Goal: Task Accomplishment & Management: Check status

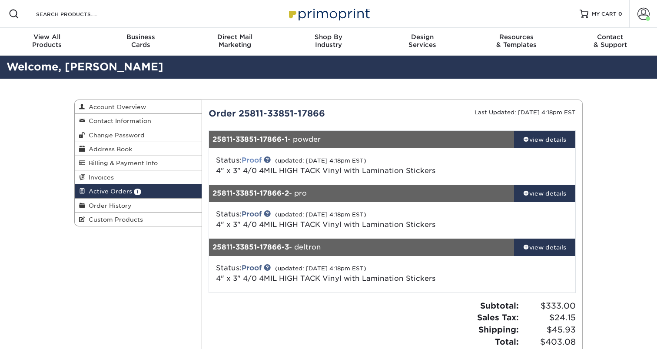
click at [248, 162] on link "Proof" at bounding box center [252, 160] width 20 height 8
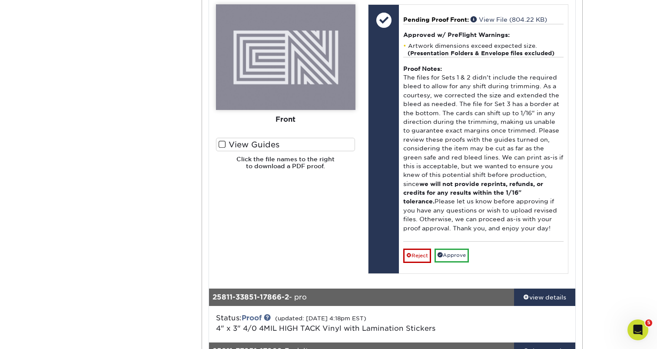
scroll to position [339, 0]
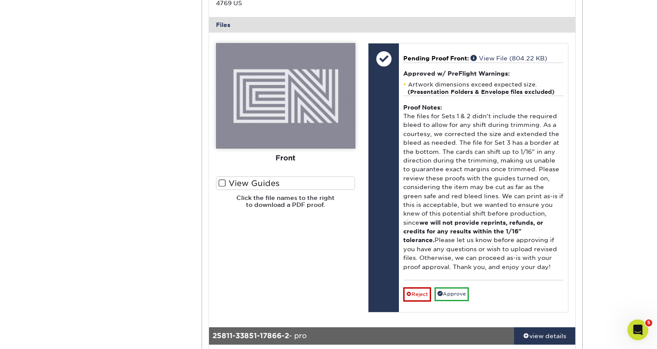
click at [248, 176] on label "View Guides" at bounding box center [285, 182] width 139 height 13
click at [0, 0] on input "View Guides" at bounding box center [0, 0] width 0 height 0
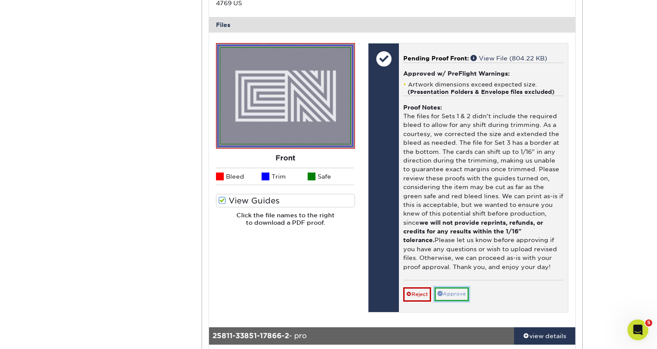
click at [458, 287] on link "Approve" at bounding box center [451, 293] width 34 height 13
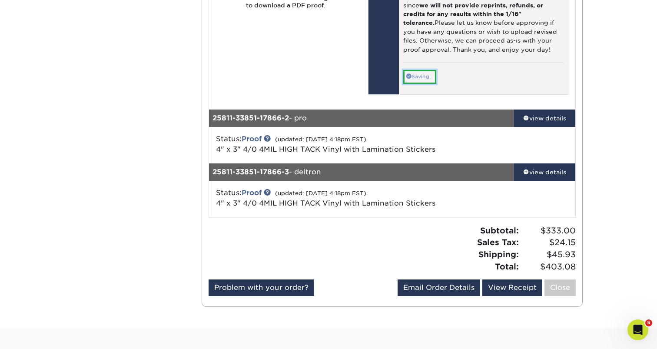
scroll to position [606, 0]
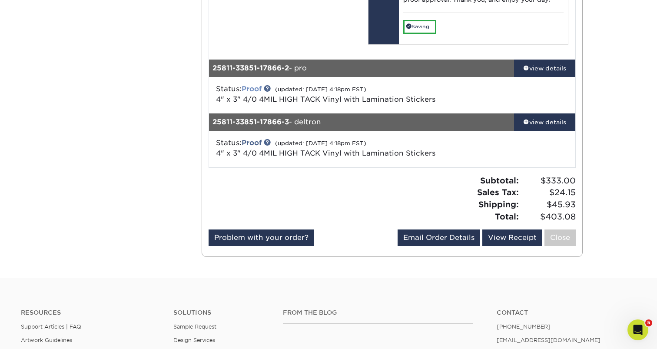
click at [255, 84] on div "Status: Proof (updated: 08/11/2025 4:18pm EST) 4" x 3" 4/0 4MIL HIGH TACK Vinyl…" at bounding box center [331, 94] width 244 height 21
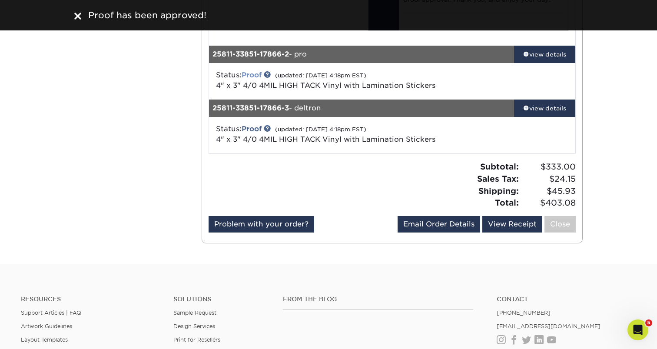
click at [258, 71] on link "Proof" at bounding box center [252, 75] width 20 height 8
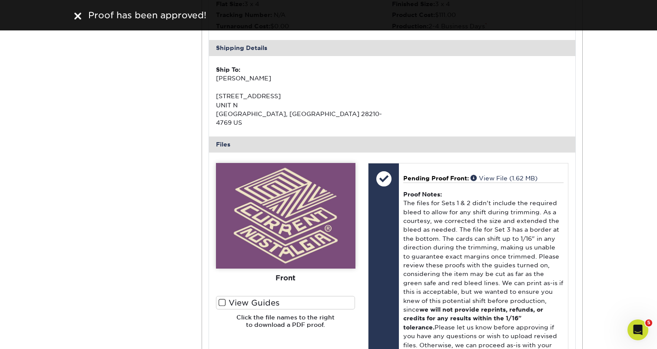
scroll to position [757, 0]
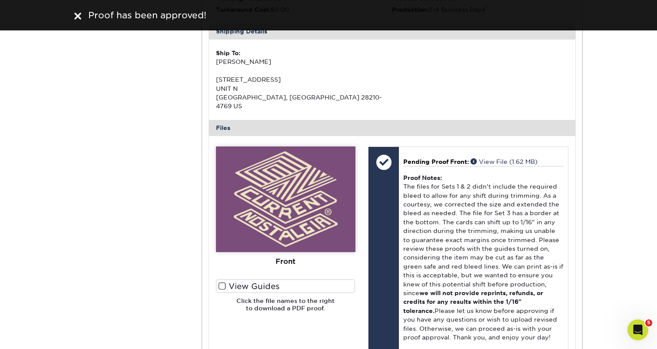
click at [223, 279] on label "View Guides" at bounding box center [285, 285] width 139 height 13
click at [0, 0] on input "View Guides" at bounding box center [0, 0] width 0 height 0
click at [222, 282] on span at bounding box center [221, 286] width 7 height 8
click at [0, 0] on input "View Guides" at bounding box center [0, 0] width 0 height 0
click at [224, 282] on span at bounding box center [221, 286] width 7 height 8
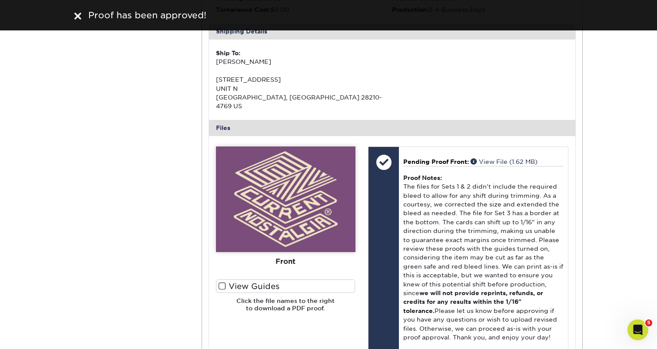
click at [0, 0] on input "View Guides" at bounding box center [0, 0] width 0 height 0
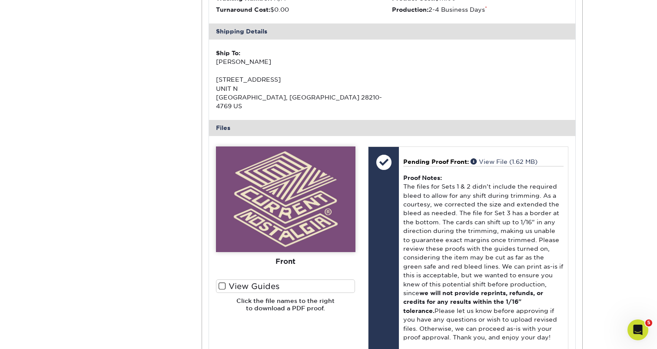
click at [222, 282] on span at bounding box center [221, 286] width 7 height 8
click at [0, 0] on input "View Guides" at bounding box center [0, 0] width 0 height 0
click at [222, 282] on span at bounding box center [221, 286] width 7 height 8
click at [0, 0] on input "View Guides" at bounding box center [0, 0] width 0 height 0
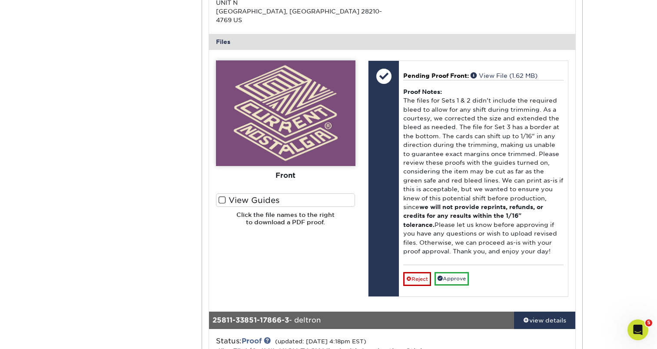
click at [225, 196] on span at bounding box center [221, 200] width 7 height 8
click at [0, 0] on input "View Guides" at bounding box center [0, 0] width 0 height 0
click at [278, 193] on label "View Guides" at bounding box center [285, 199] width 139 height 13
click at [0, 0] on input "View Guides" at bounding box center [0, 0] width 0 height 0
click at [271, 238] on div "Please Upload Your Files We accept: PDF , JPEG 1 or TIFF 1 files. Submitting AI…" at bounding box center [285, 180] width 152 height 241
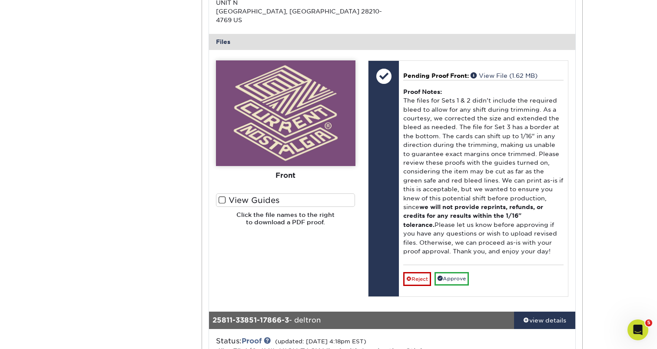
click at [258, 132] on img at bounding box center [285, 113] width 139 height 106
click at [266, 211] on h6 "Click the file names to the right to download a PDF proof." at bounding box center [285, 221] width 139 height 21
click at [257, 193] on div "View Guides" at bounding box center [285, 202] width 139 height 18
click at [221, 196] on span at bounding box center [221, 200] width 7 height 8
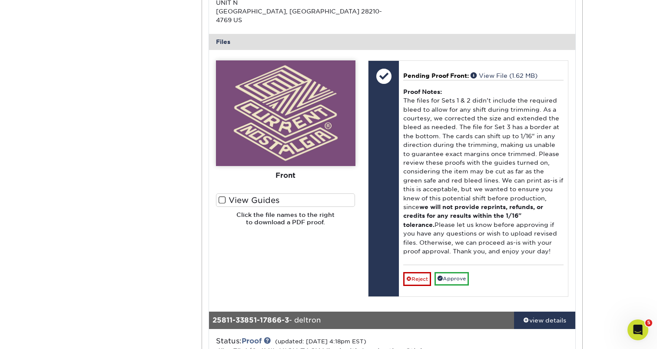
click at [0, 0] on input "View Guides" at bounding box center [0, 0] width 0 height 0
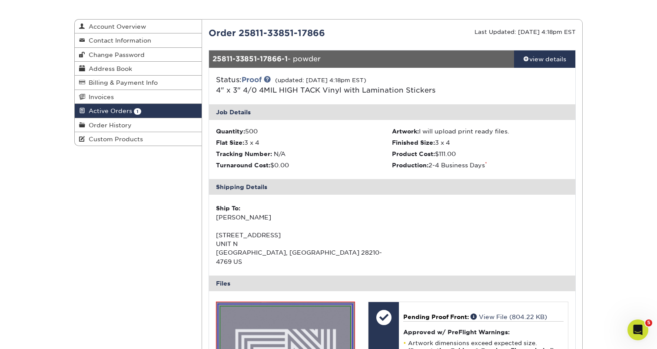
scroll to position [234, 0]
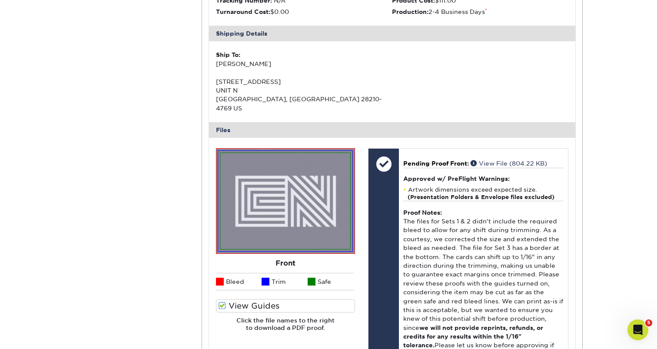
click at [222, 301] on span at bounding box center [221, 305] width 7 height 8
click at [0, 0] on input "View Guides" at bounding box center [0, 0] width 0 height 0
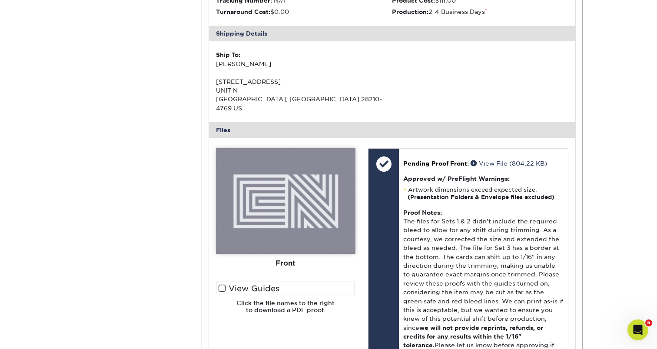
click at [220, 284] on span at bounding box center [221, 288] width 7 height 8
click at [0, 0] on input "View Guides" at bounding box center [0, 0] width 0 height 0
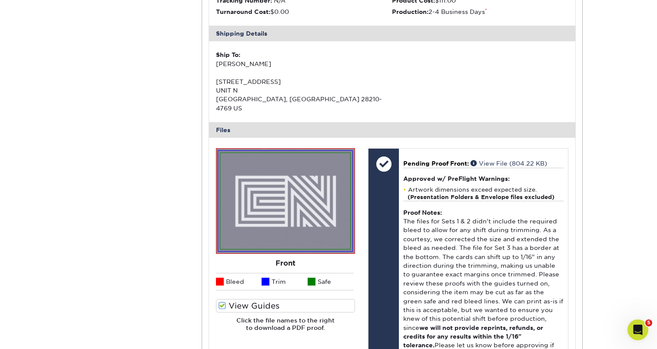
click at [225, 301] on span at bounding box center [221, 305] width 7 height 8
click at [0, 0] on input "View Guides" at bounding box center [0, 0] width 0 height 0
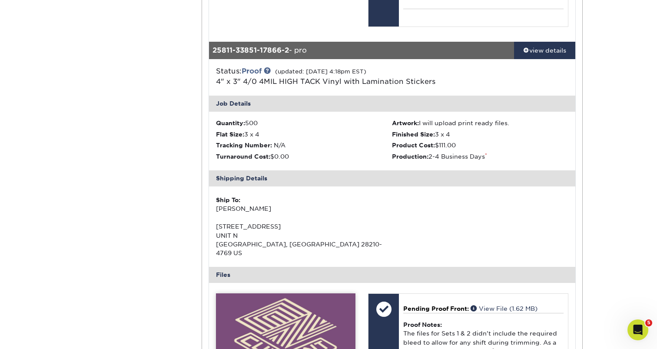
scroll to position [789, 0]
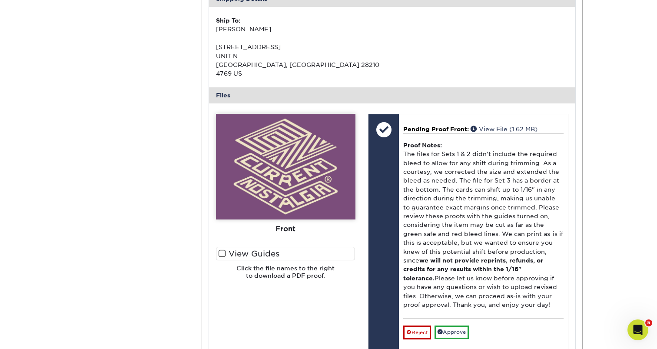
click at [223, 249] on span at bounding box center [221, 253] width 7 height 8
click at [0, 0] on input "View Guides" at bounding box center [0, 0] width 0 height 0
click at [222, 249] on span at bounding box center [221, 253] width 7 height 8
click at [0, 0] on input "View Guides" at bounding box center [0, 0] width 0 height 0
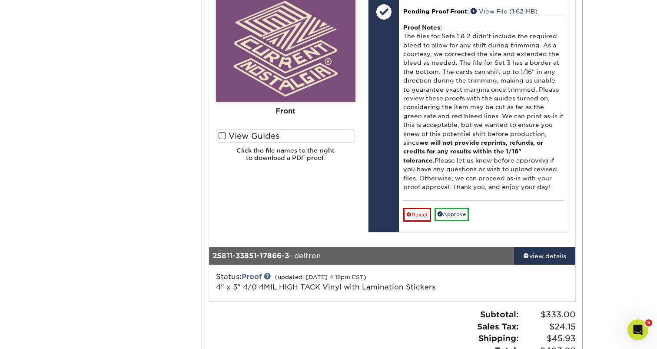
scroll to position [947, 0]
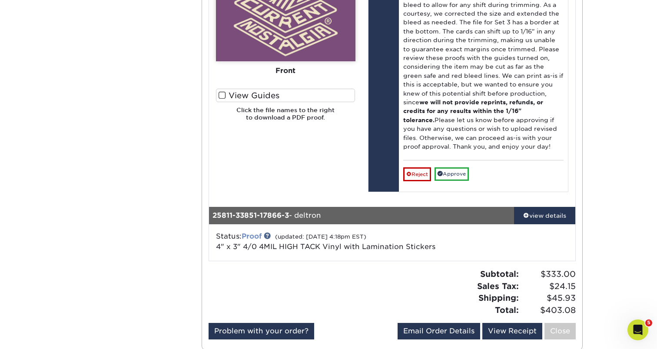
click at [252, 232] on link "Proof" at bounding box center [252, 236] width 20 height 8
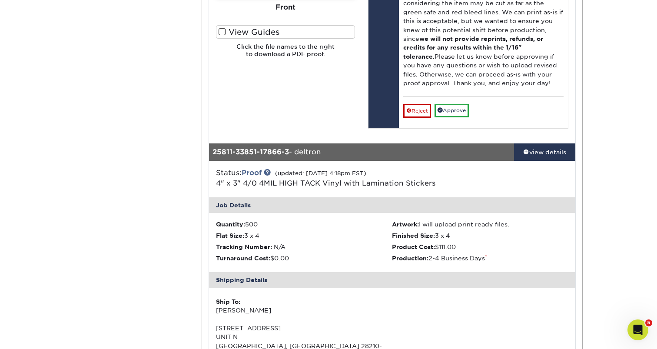
scroll to position [1235, 0]
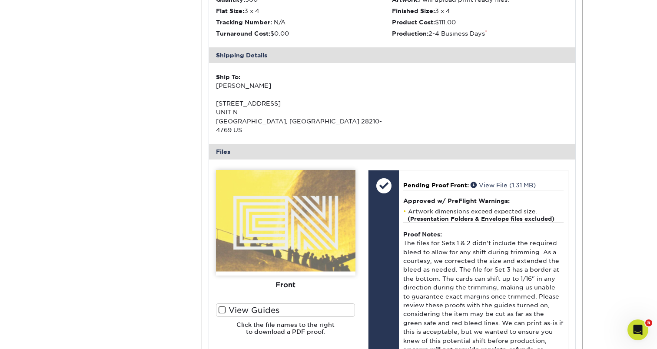
click at [217, 303] on label "View Guides" at bounding box center [285, 309] width 139 height 13
click at [0, 0] on input "View Guides" at bounding box center [0, 0] width 0 height 0
click at [219, 306] on span at bounding box center [221, 310] width 7 height 8
click at [0, 0] on input "View Guides" at bounding box center [0, 0] width 0 height 0
click at [224, 306] on span at bounding box center [221, 310] width 7 height 8
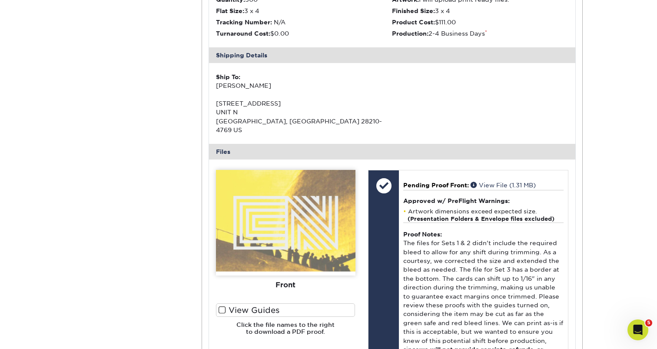
click at [0, 0] on input "View Guides" at bounding box center [0, 0] width 0 height 0
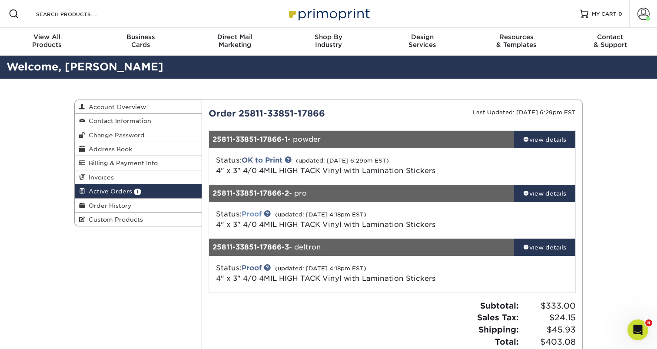
click at [258, 212] on link "Proof" at bounding box center [252, 214] width 20 height 8
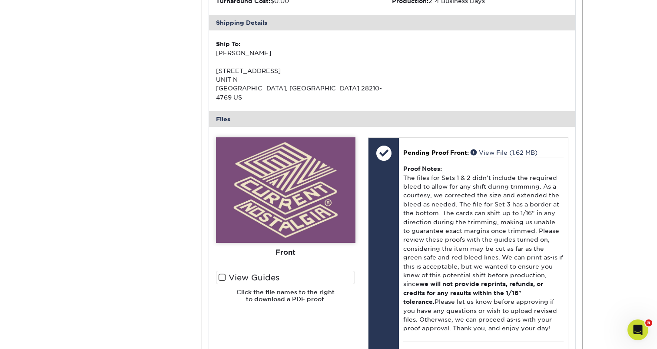
scroll to position [317, 0]
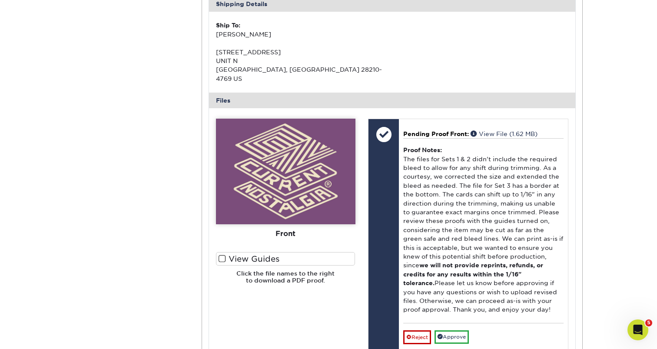
click at [224, 255] on span at bounding box center [221, 259] width 7 height 8
click at [0, 0] on input "View Guides" at bounding box center [0, 0] width 0 height 0
click at [220, 255] on span at bounding box center [221, 259] width 7 height 8
click at [0, 0] on input "View Guides" at bounding box center [0, 0] width 0 height 0
click at [220, 255] on span at bounding box center [221, 259] width 7 height 8
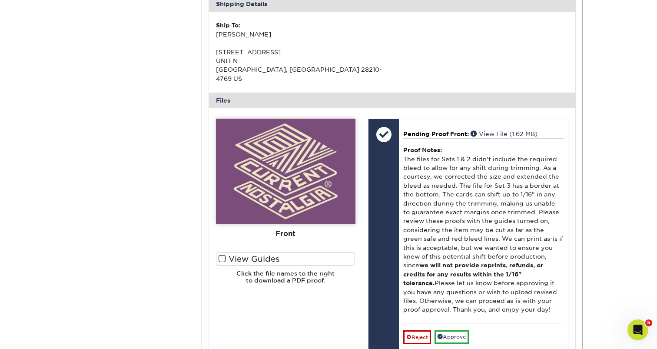
click at [0, 0] on input "View Guides" at bounding box center [0, 0] width 0 height 0
click at [220, 255] on span at bounding box center [221, 259] width 7 height 8
click at [0, 0] on input "View Guides" at bounding box center [0, 0] width 0 height 0
click at [220, 255] on span at bounding box center [221, 259] width 7 height 8
click at [0, 0] on input "View Guides" at bounding box center [0, 0] width 0 height 0
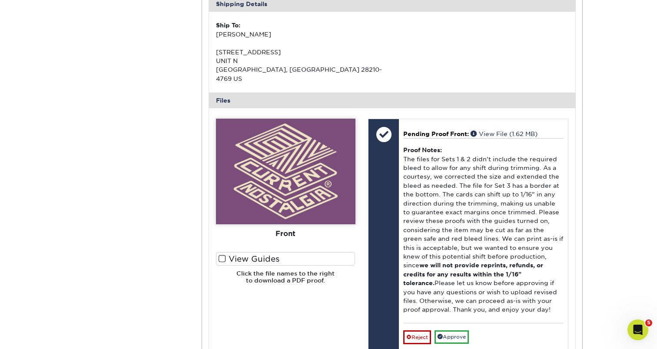
click at [223, 255] on span at bounding box center [221, 259] width 7 height 8
click at [0, 0] on input "View Guides" at bounding box center [0, 0] width 0 height 0
click at [223, 255] on span at bounding box center [221, 259] width 7 height 8
click at [0, 0] on input "View Guides" at bounding box center [0, 0] width 0 height 0
click at [223, 255] on span at bounding box center [221, 259] width 7 height 8
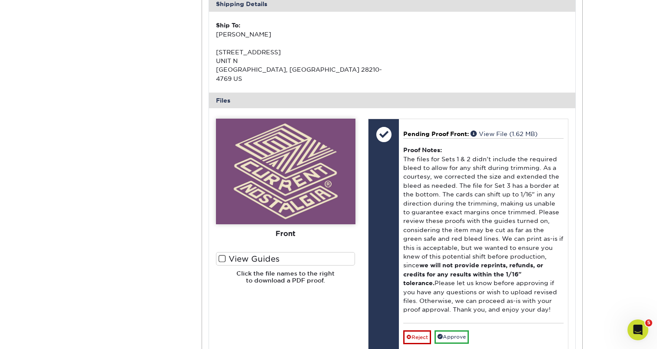
click at [0, 0] on input "View Guides" at bounding box center [0, 0] width 0 height 0
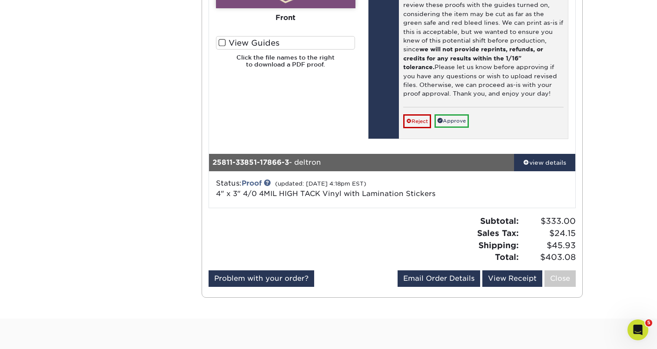
scroll to position [541, 0]
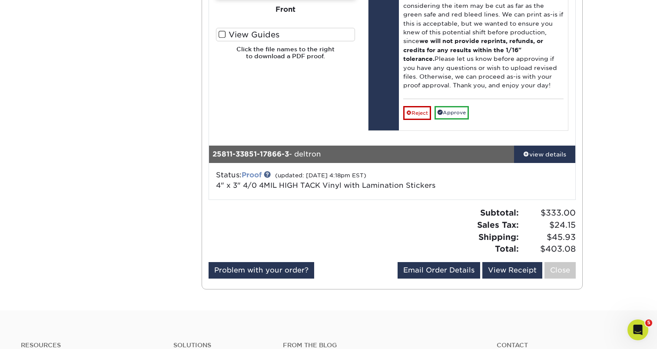
click at [260, 171] on link "Proof" at bounding box center [252, 175] width 20 height 8
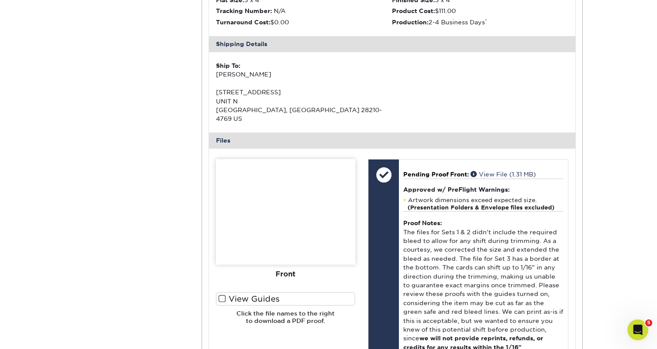
scroll to position [825, 0]
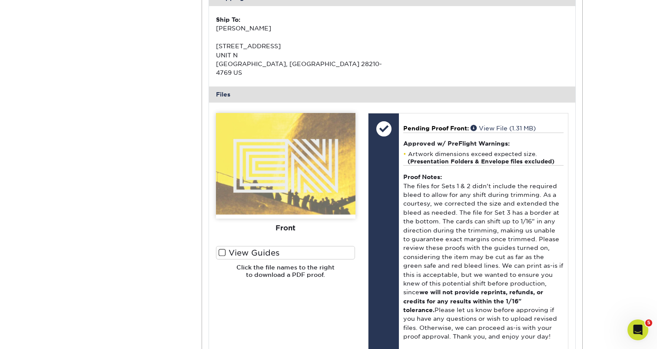
click at [221, 246] on label "View Guides" at bounding box center [285, 252] width 139 height 13
click at [0, 0] on input "View Guides" at bounding box center [0, 0] width 0 height 0
click at [223, 248] on span at bounding box center [221, 252] width 7 height 8
click at [0, 0] on input "View Guides" at bounding box center [0, 0] width 0 height 0
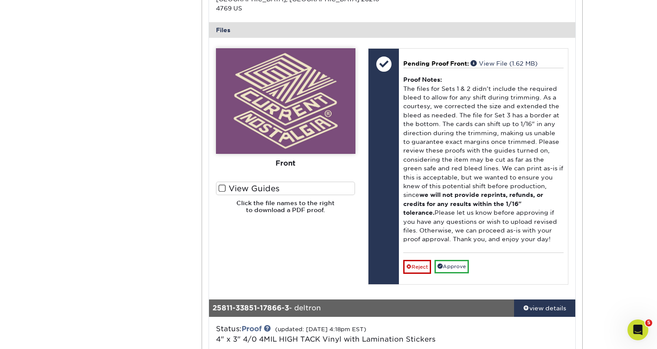
scroll to position [456, 0]
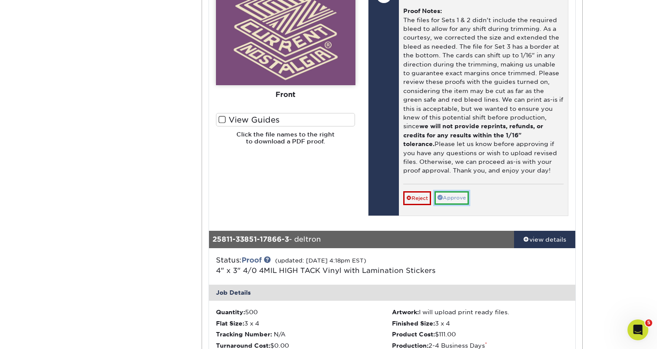
click at [460, 191] on link "Approve" at bounding box center [451, 197] width 34 height 13
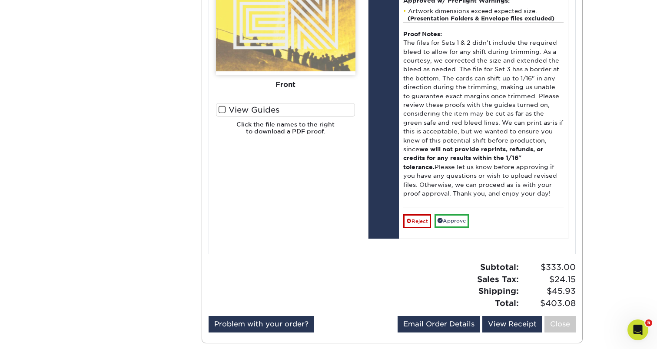
scroll to position [1030, 0]
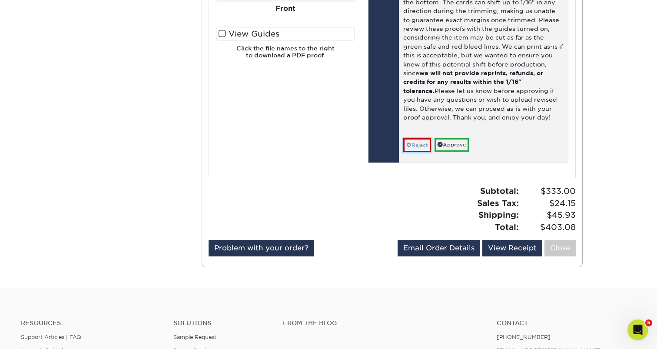
click at [415, 138] on link "Reject" at bounding box center [417, 145] width 28 height 14
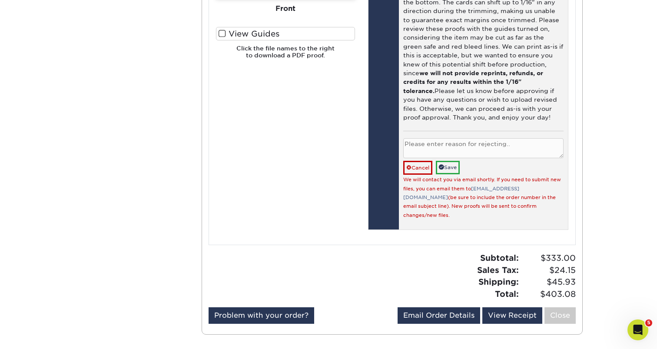
click at [456, 138] on textarea at bounding box center [483, 148] width 160 height 20
type textarea "will send a new file"
click at [457, 161] on link "Save" at bounding box center [448, 167] width 24 height 13
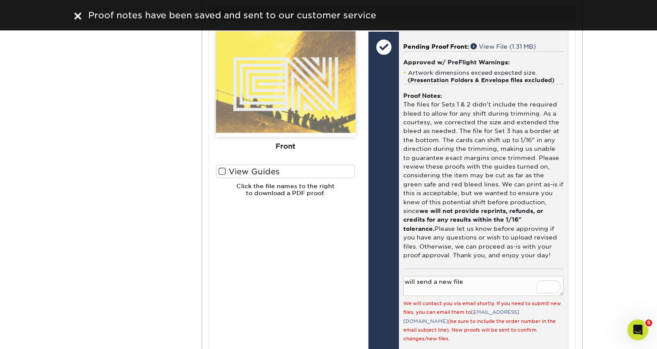
scroll to position [832, 0]
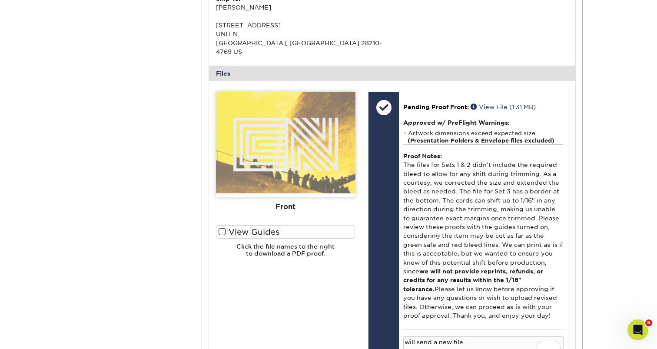
click at [224, 228] on span at bounding box center [221, 232] width 7 height 8
click at [0, 0] on input "View Guides" at bounding box center [0, 0] width 0 height 0
click at [224, 228] on span at bounding box center [221, 232] width 7 height 8
click at [0, 0] on input "View Guides" at bounding box center [0, 0] width 0 height 0
click at [224, 228] on span at bounding box center [221, 232] width 7 height 8
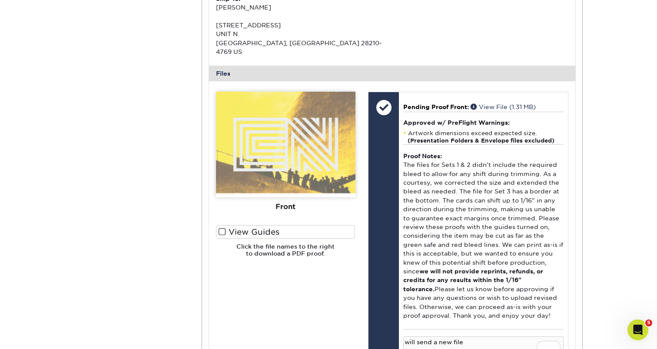
click at [0, 0] on input "View Guides" at bounding box center [0, 0] width 0 height 0
click at [270, 225] on label "View Guides" at bounding box center [285, 231] width 139 height 13
click at [0, 0] on input "View Guides" at bounding box center [0, 0] width 0 height 0
click at [270, 225] on label "View Guides" at bounding box center [285, 231] width 139 height 13
click at [0, 0] on input "View Guides" at bounding box center [0, 0] width 0 height 0
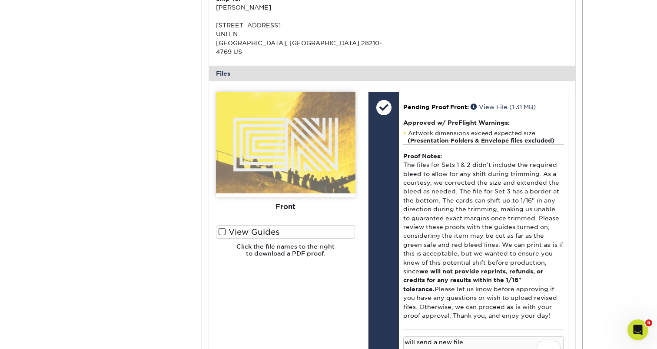
click at [270, 225] on label "View Guides" at bounding box center [285, 231] width 139 height 13
click at [0, 0] on input "View Guides" at bounding box center [0, 0] width 0 height 0
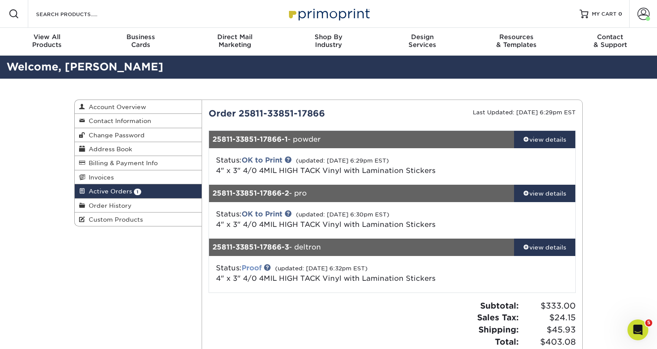
click at [258, 267] on link "Proof" at bounding box center [252, 268] width 20 height 8
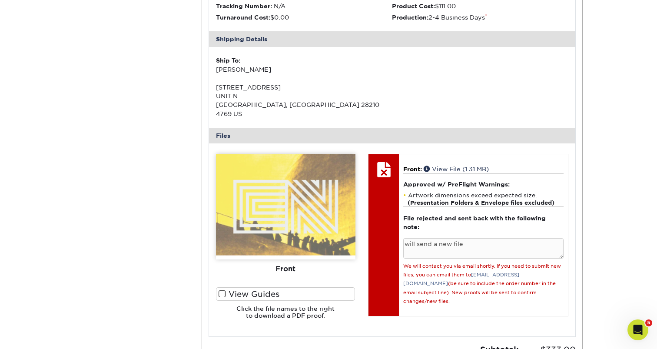
scroll to position [370, 0]
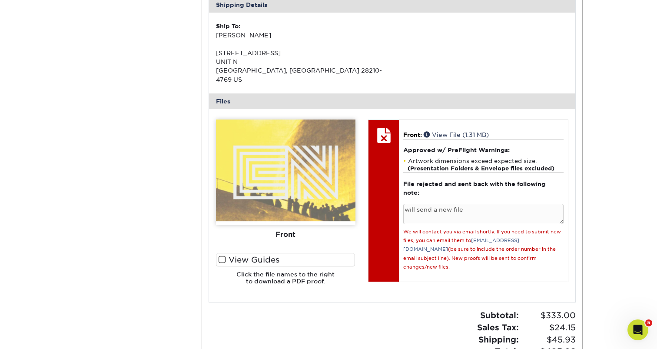
click at [219, 255] on span at bounding box center [221, 259] width 7 height 8
click at [0, 0] on input "View Guides" at bounding box center [0, 0] width 0 height 0
click at [223, 255] on span at bounding box center [221, 259] width 7 height 8
click at [0, 0] on input "View Guides" at bounding box center [0, 0] width 0 height 0
click at [302, 186] on img at bounding box center [285, 172] width 139 height 106
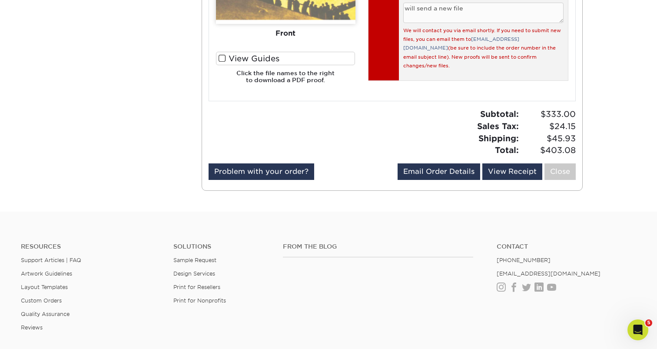
scroll to position [599, 0]
